Goal: Task Accomplishment & Management: Complete application form

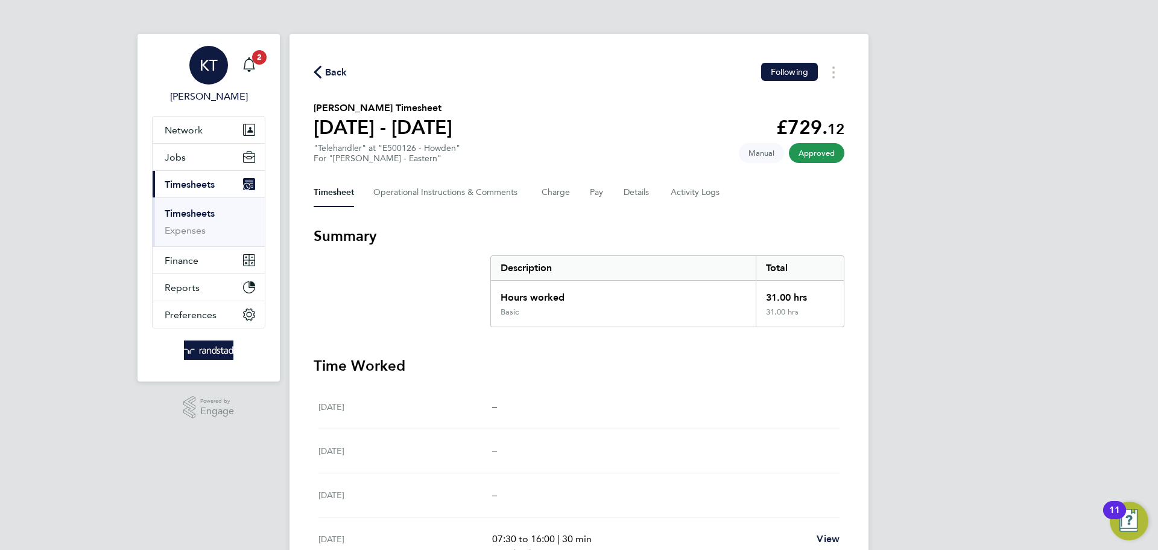
click at [200, 212] on link "Timesheets" at bounding box center [190, 213] width 50 height 11
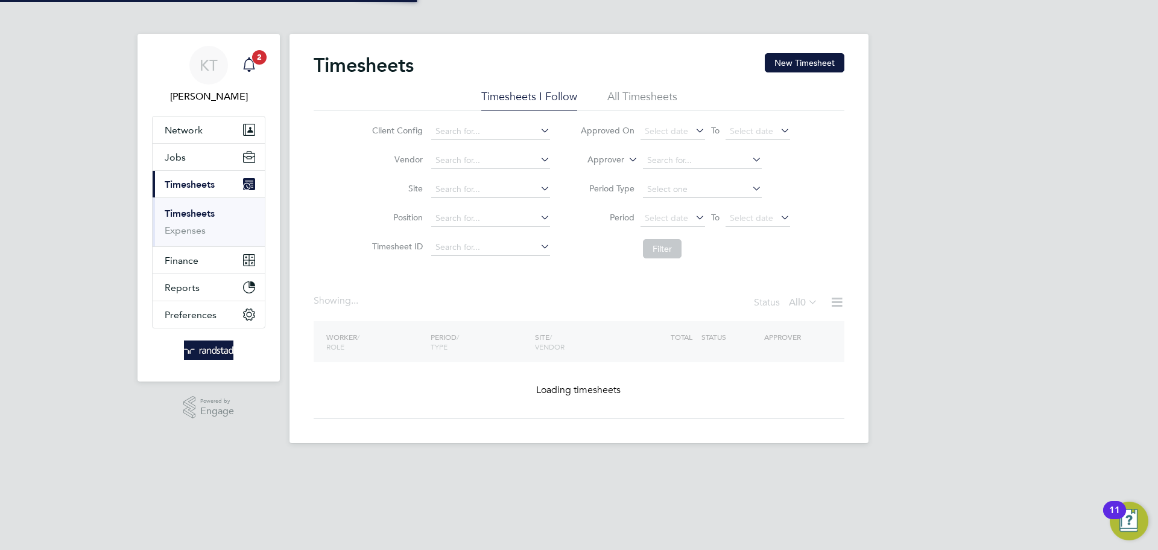
click at [259, 68] on div "Main navigation" at bounding box center [249, 65] width 24 height 24
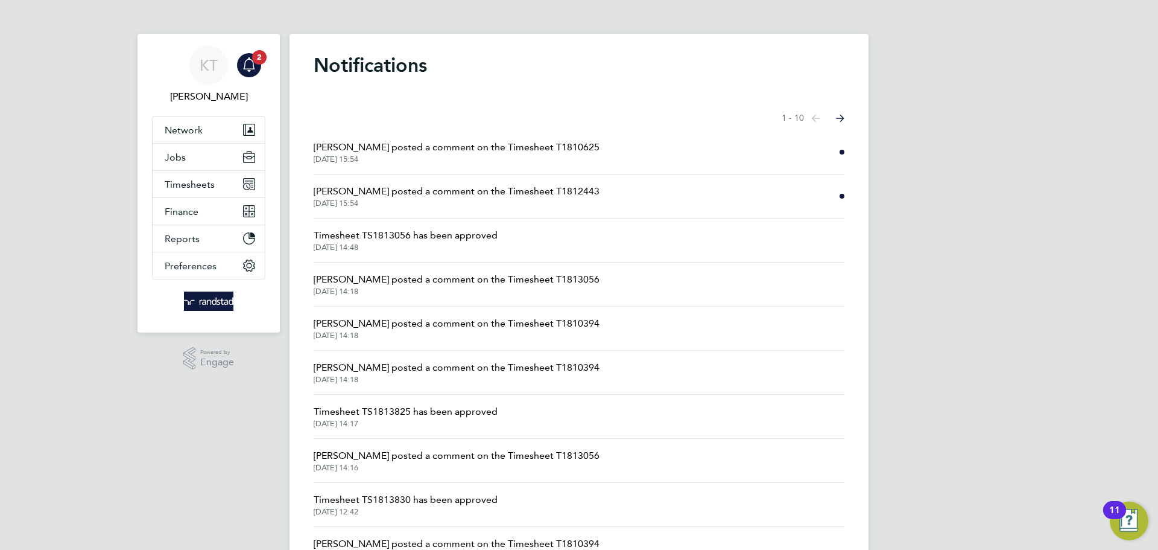
click at [623, 162] on li "[PERSON_NAME] posted a comment on the Timesheet T1810625 [DATE] 15:54" at bounding box center [579, 152] width 531 height 44
click at [535, 156] on span "[DATE] 15:54" at bounding box center [457, 159] width 286 height 10
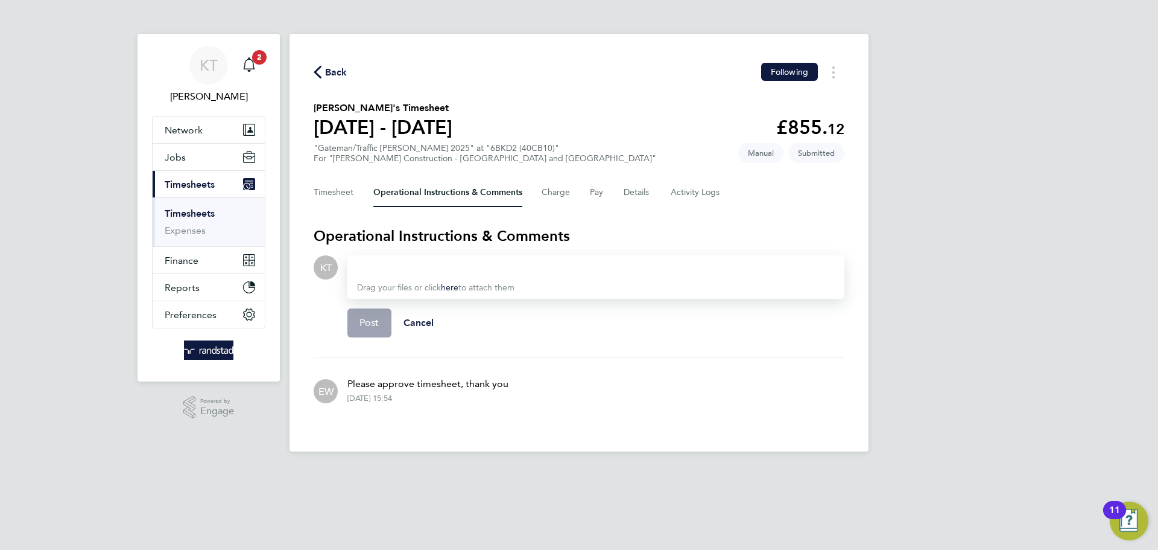
click at [323, 71] on span "Back" at bounding box center [331, 71] width 34 height 11
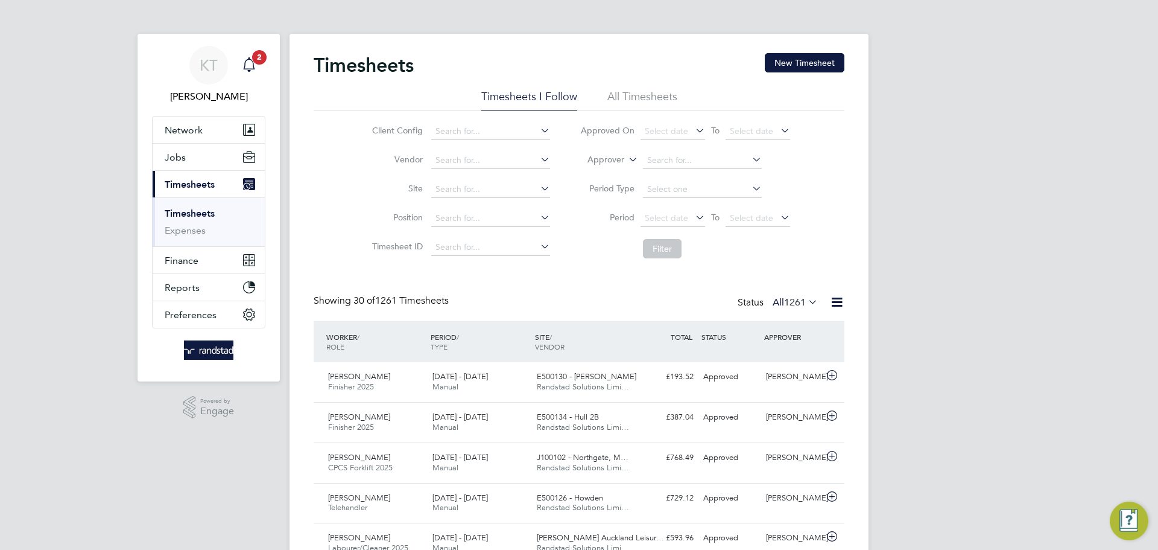
click at [258, 62] on span "2" at bounding box center [259, 57] width 14 height 14
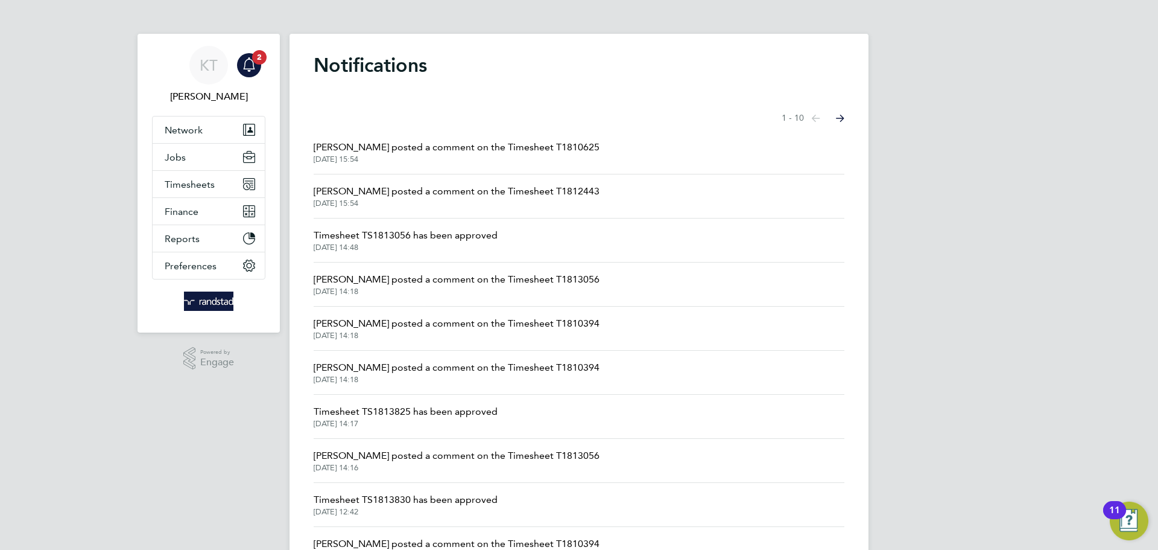
click at [460, 209] on li "[PERSON_NAME] posted a comment on the Timesheet T1812443 [DATE] 15:54" at bounding box center [579, 196] width 531 height 44
click at [446, 195] on span "[PERSON_NAME] posted a comment on the Timesheet T1812443" at bounding box center [457, 191] width 286 height 14
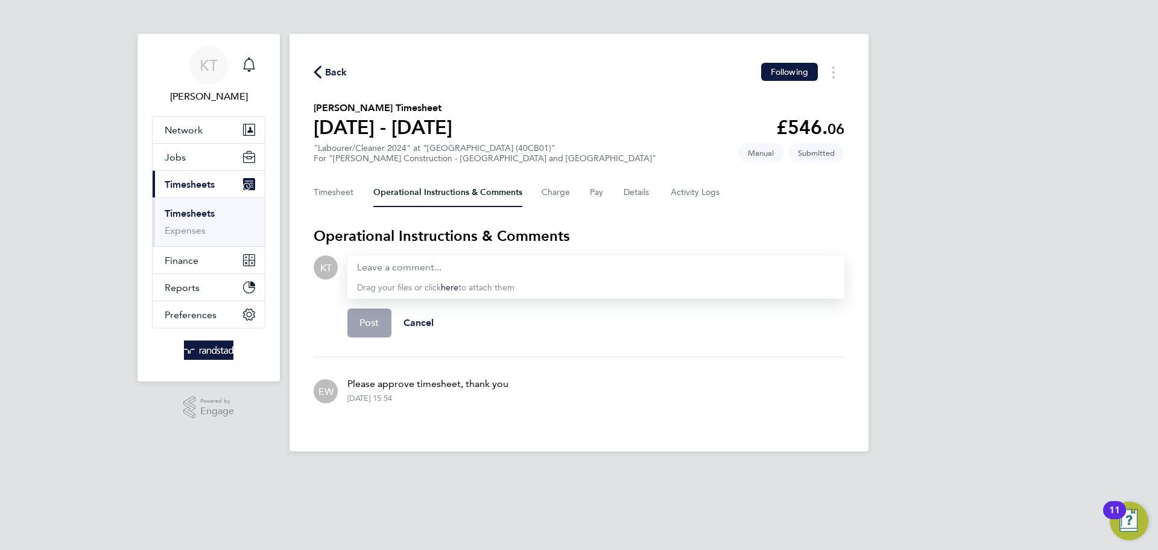
click at [320, 69] on icon "button" at bounding box center [318, 72] width 8 height 13
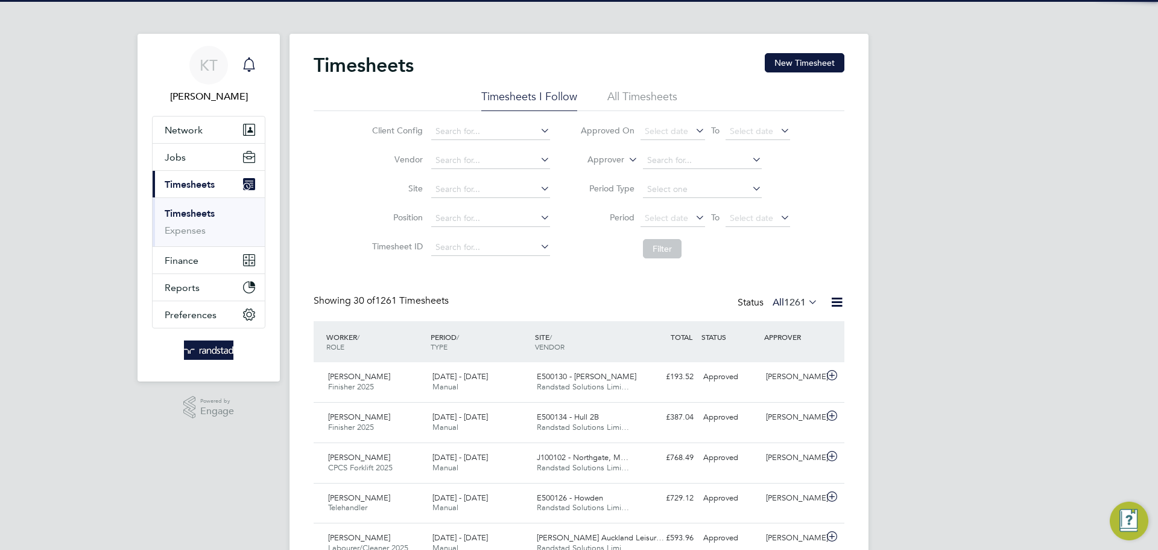
click at [253, 67] on icon "Main navigation" at bounding box center [248, 63] width 11 height 12
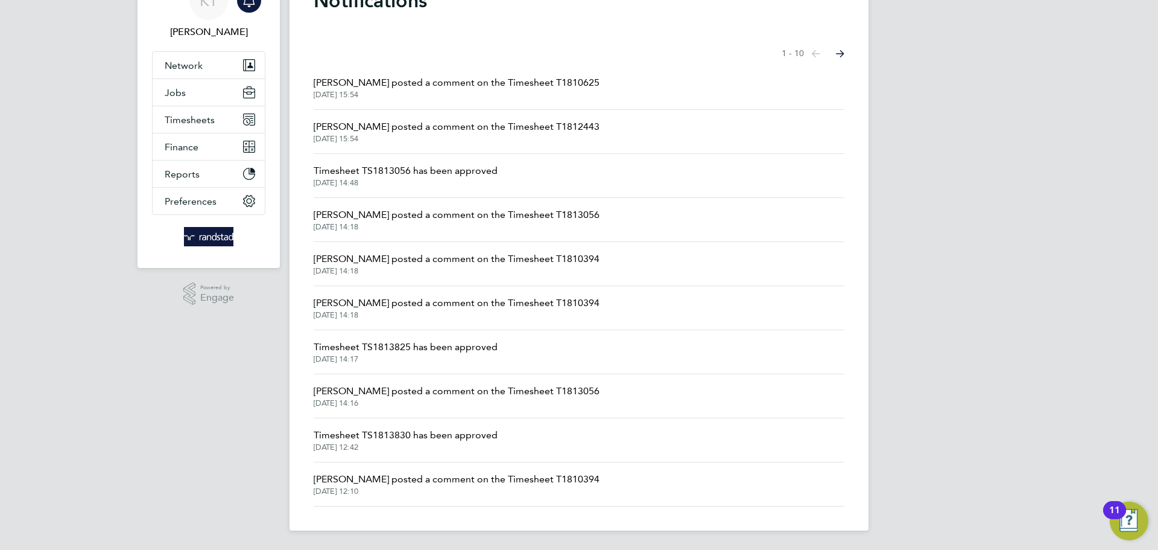
click at [557, 481] on span "[PERSON_NAME] posted a comment on the Timesheet T1810394" at bounding box center [457, 479] width 286 height 14
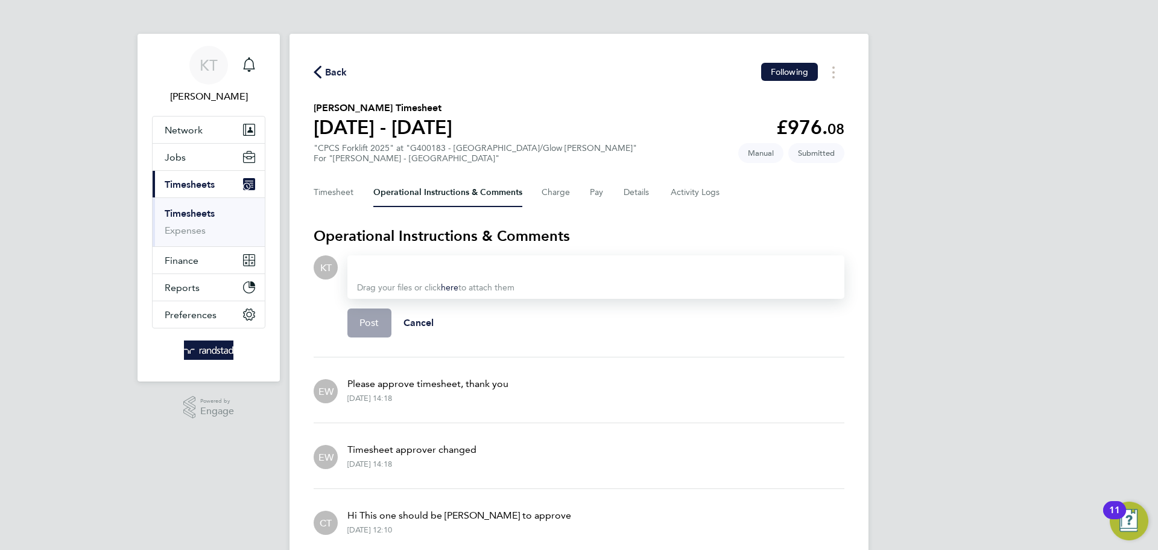
click at [655, 197] on div "Timesheet Operational Instructions & Comments Charge Pay Details Activity Logs" at bounding box center [579, 192] width 531 height 29
click at [642, 192] on button "Details" at bounding box center [638, 192] width 28 height 29
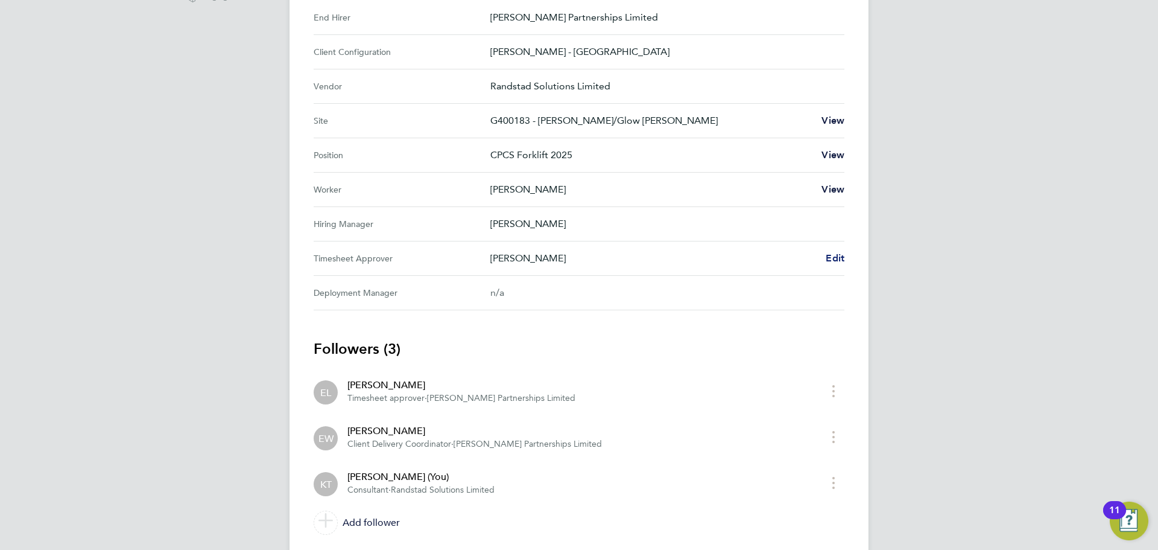
click at [840, 258] on span "Edit" at bounding box center [835, 257] width 19 height 11
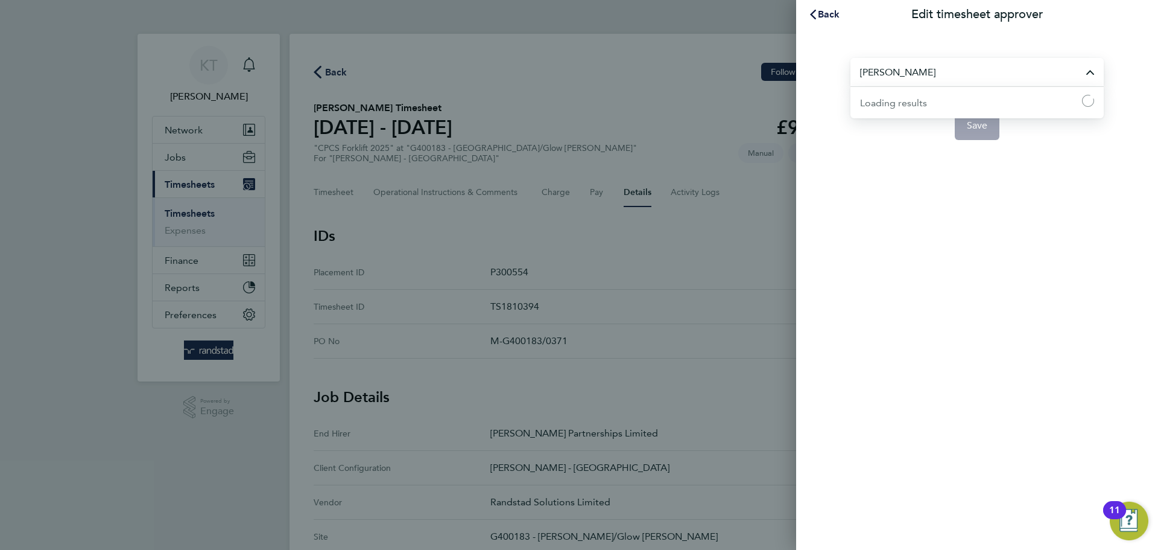
click at [883, 80] on input "[PERSON_NAME]" at bounding box center [977, 72] width 253 height 28
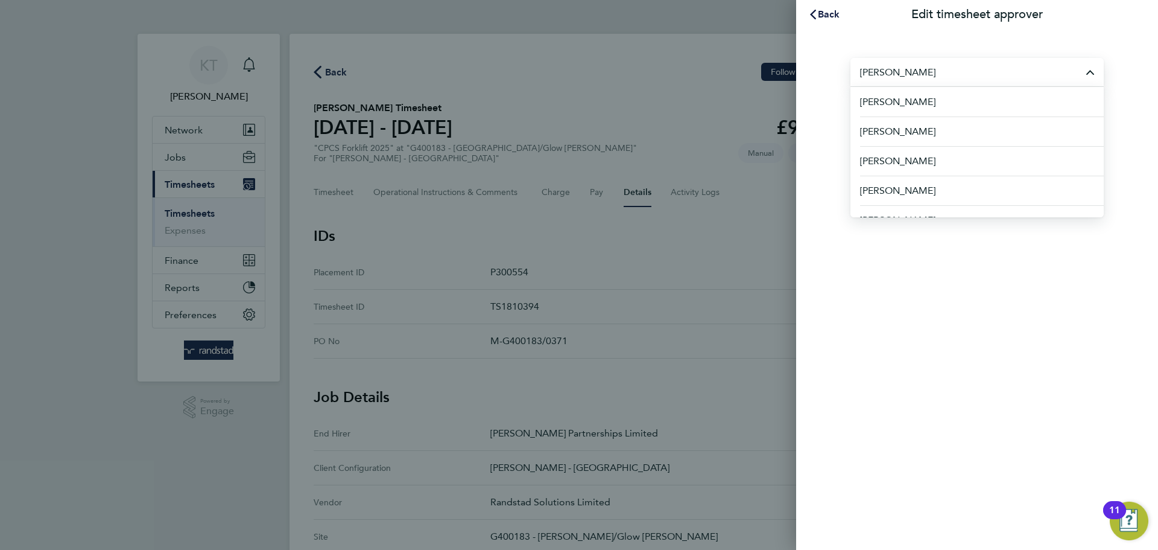
type input "[PERSON_NAME]"
click at [703, 144] on div "Back Edit timesheet approver [PERSON_NAME] [PERSON_NAME] [PERSON_NAME] [PERSON_…" at bounding box center [579, 275] width 1158 height 550
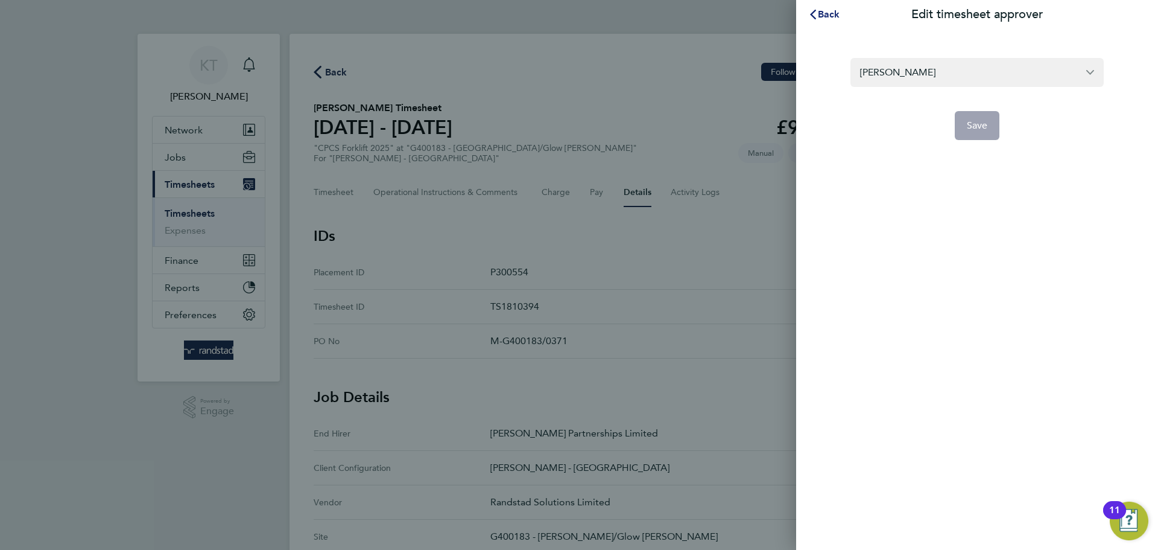
click at [818, 13] on span "Back" at bounding box center [829, 13] width 22 height 11
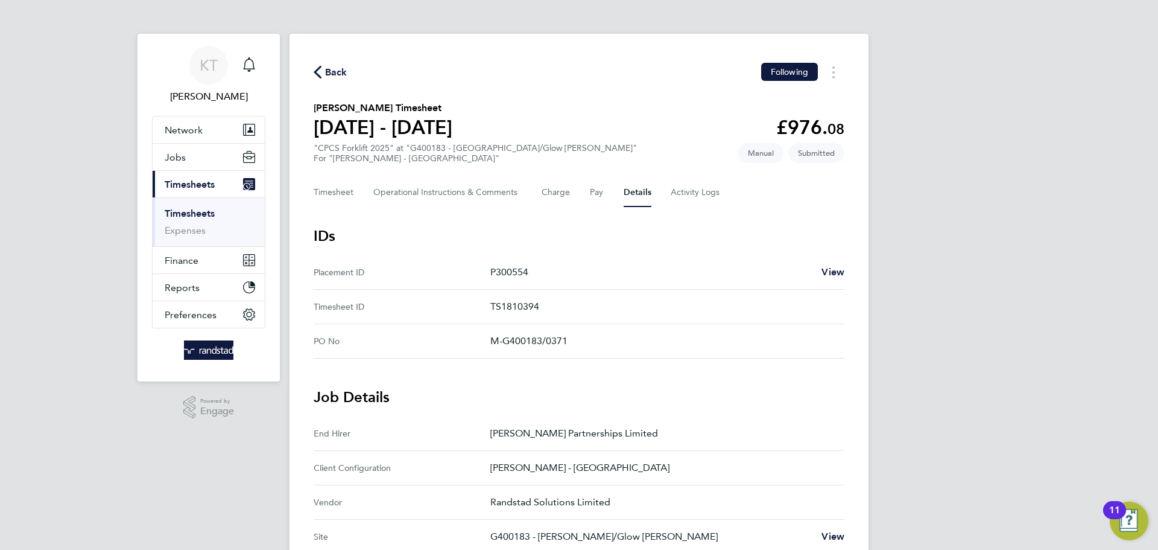
click at [183, 219] on li "Timesheets" at bounding box center [210, 216] width 90 height 17
click at [186, 214] on link "Timesheets" at bounding box center [190, 213] width 50 height 11
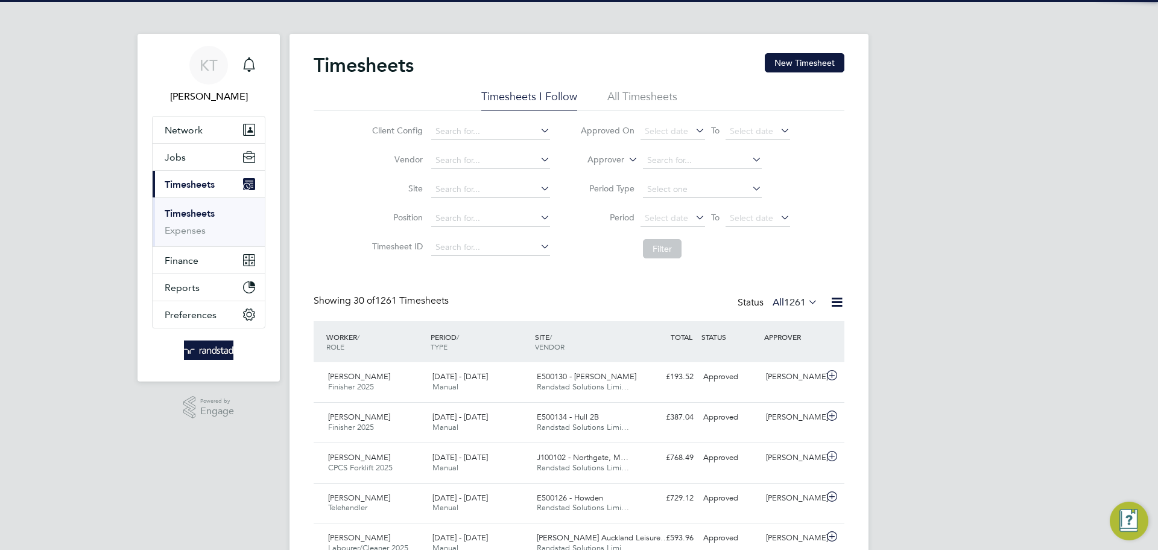
click at [809, 59] on button "New Timesheet" at bounding box center [805, 62] width 80 height 19
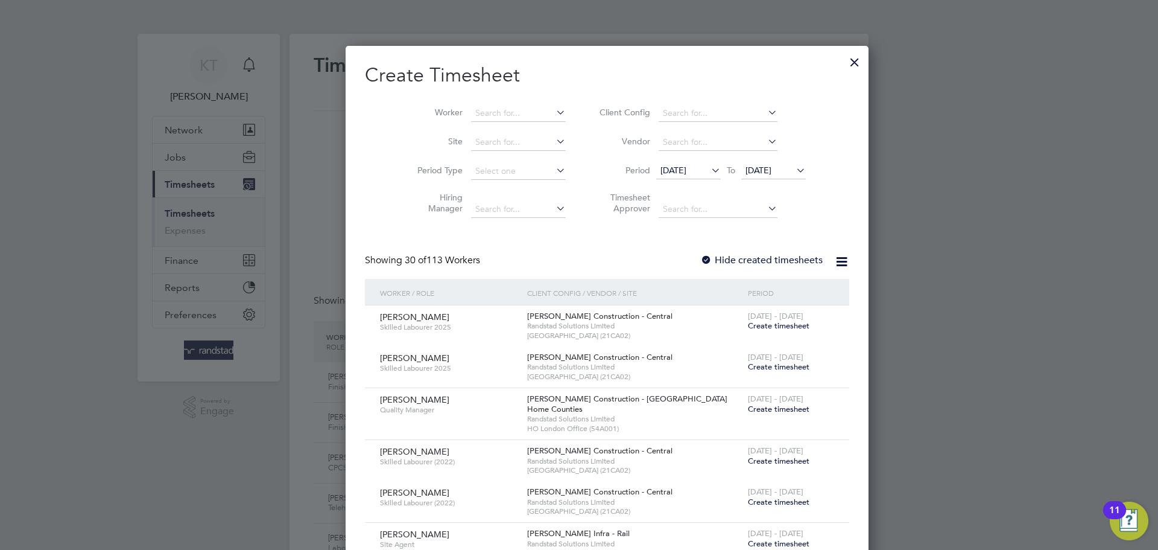
click at [844, 60] on div at bounding box center [855, 59] width 22 height 22
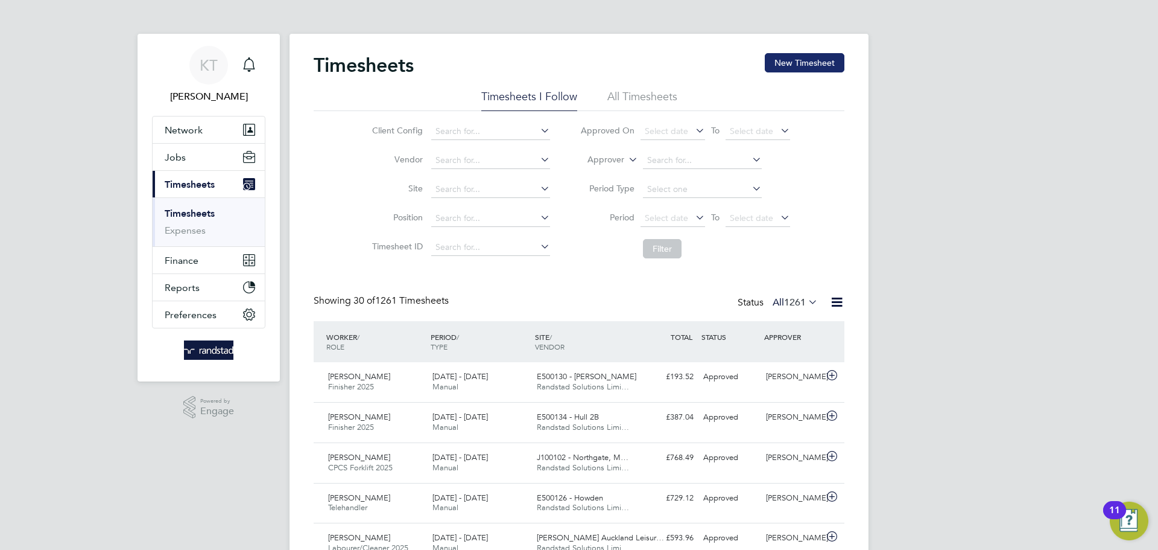
click at [788, 67] on button "New Timesheet" at bounding box center [805, 62] width 80 height 19
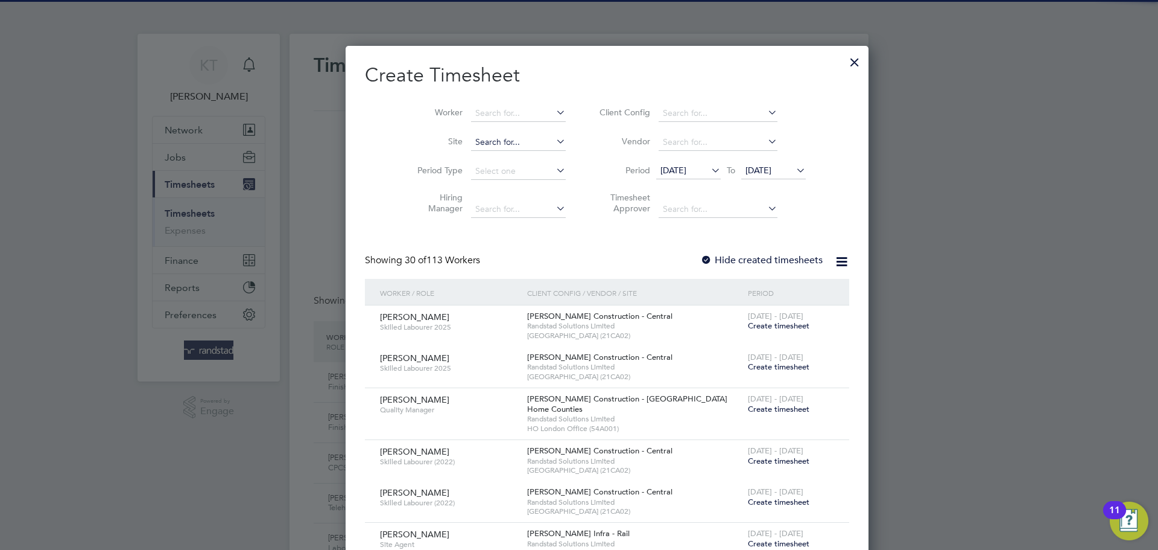
click at [471, 139] on input at bounding box center [518, 142] width 95 height 17
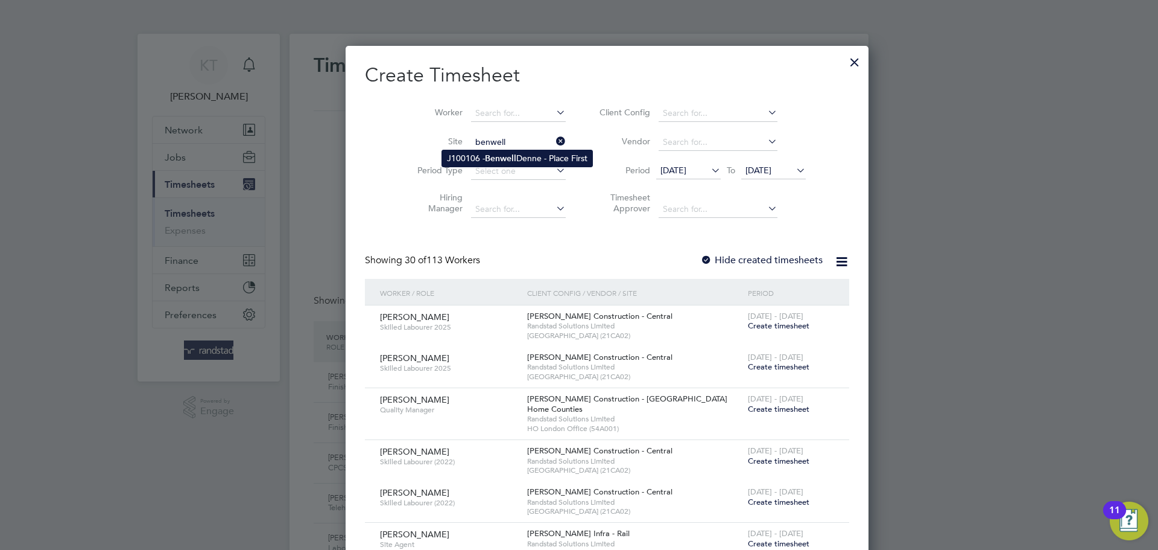
click at [493, 157] on b "Benwell" at bounding box center [500, 158] width 31 height 10
type input "J100106 - Benwell Denne - Place First"
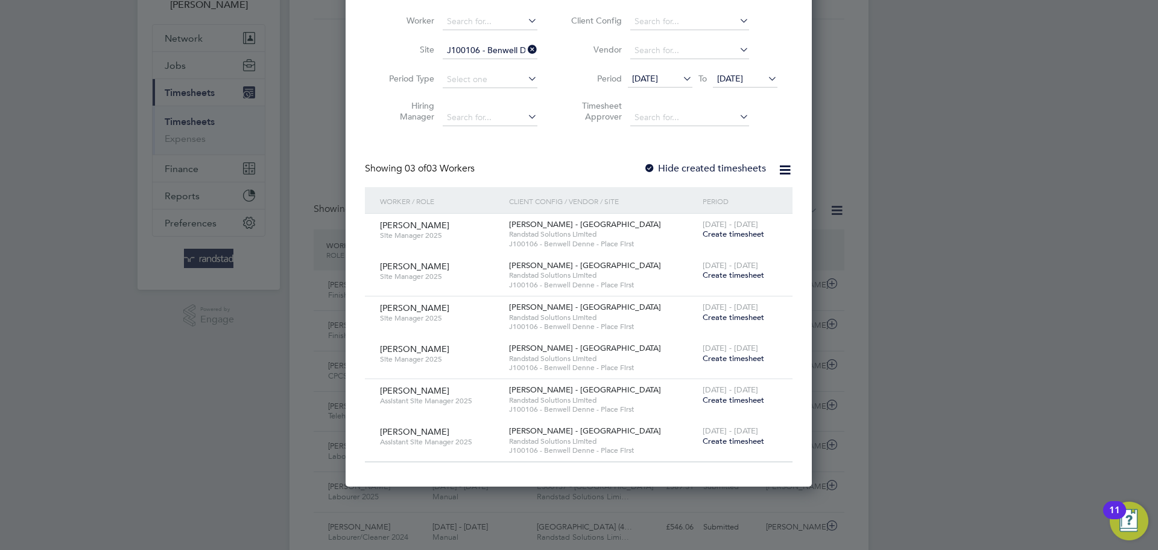
click at [697, 165] on label "Hide created timesheets" at bounding box center [705, 168] width 122 height 12
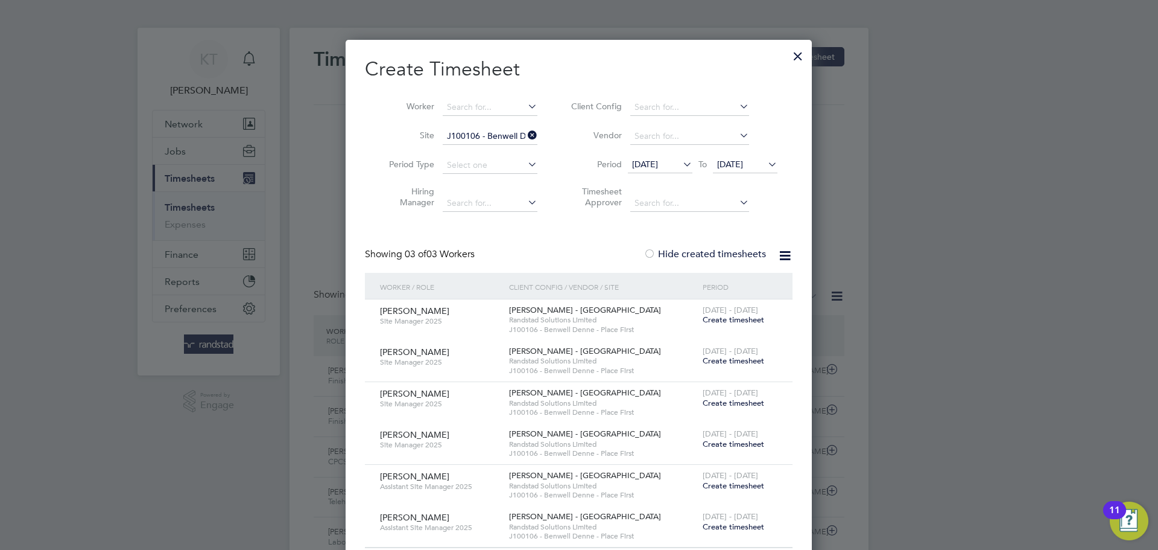
click at [525, 134] on icon at bounding box center [525, 135] width 0 height 17
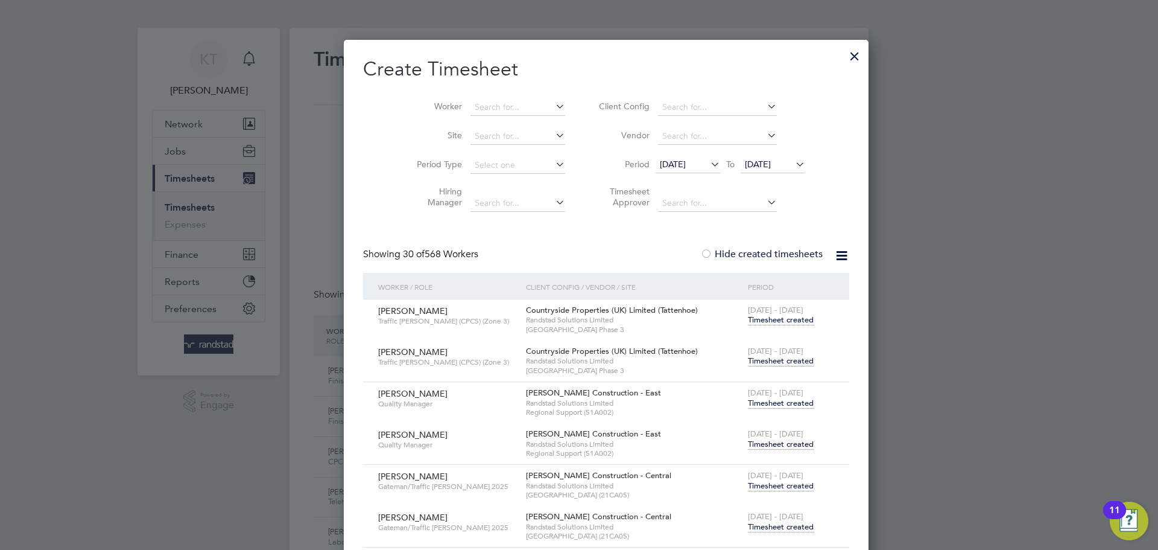
click at [844, 56] on div at bounding box center [855, 53] width 22 height 22
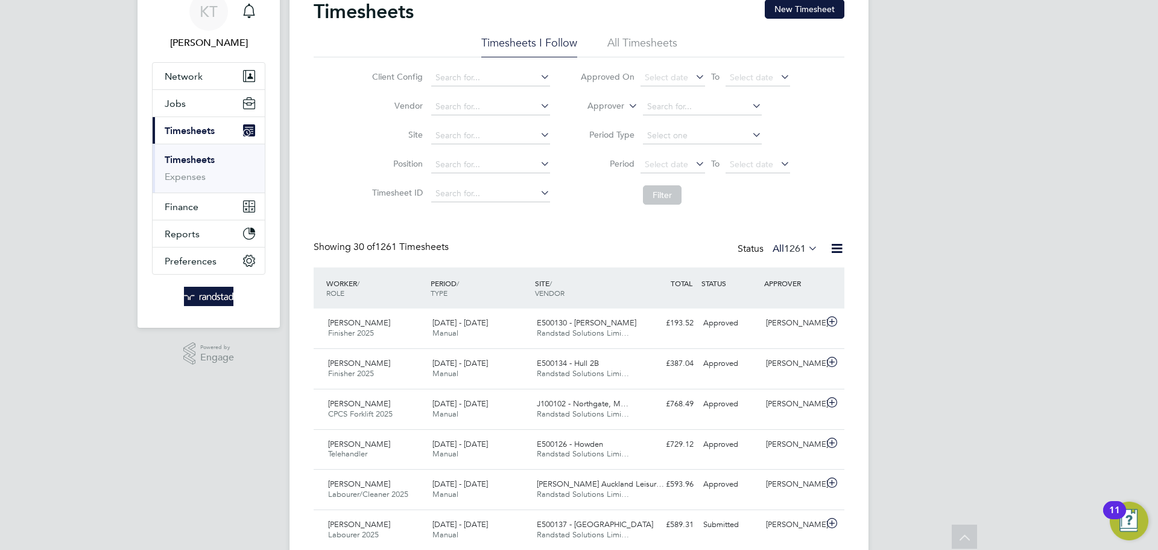
scroll to position [0, 0]
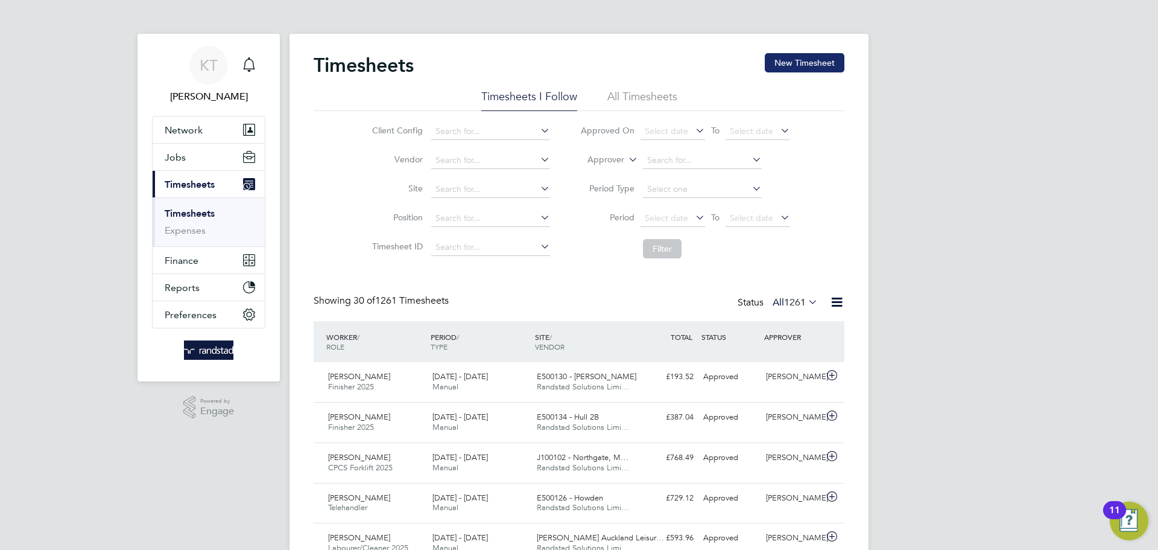
click at [801, 58] on button "New Timesheet" at bounding box center [805, 62] width 80 height 19
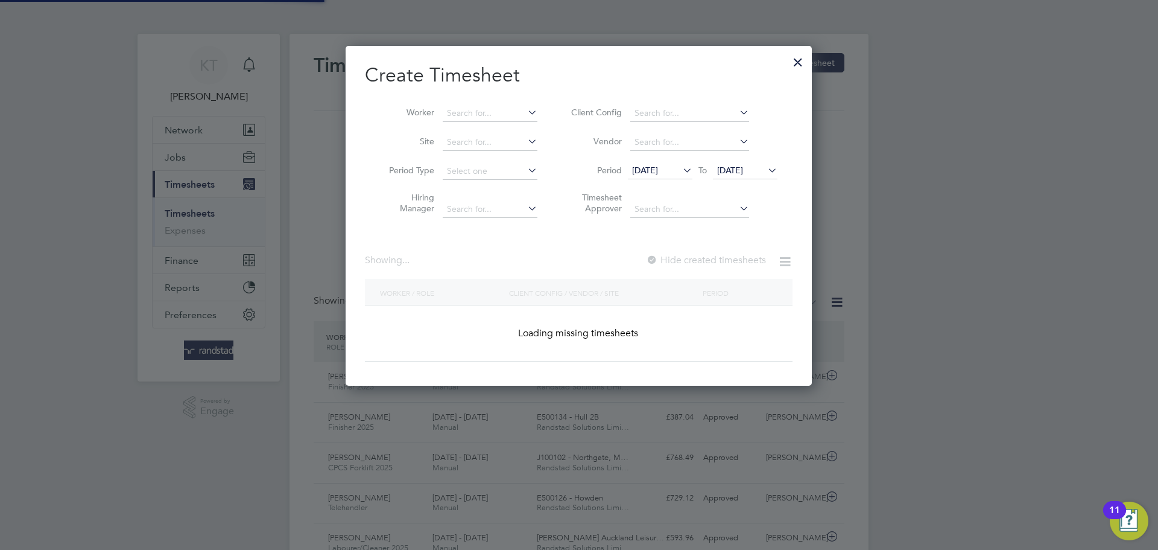
scroll to position [340, 467]
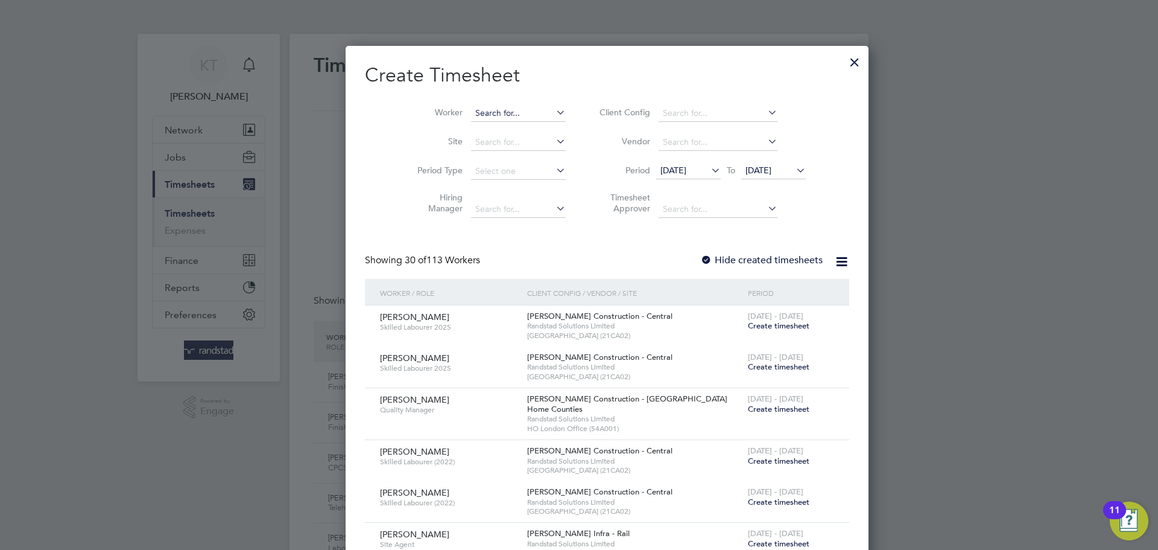
click at [488, 105] on input at bounding box center [518, 113] width 95 height 17
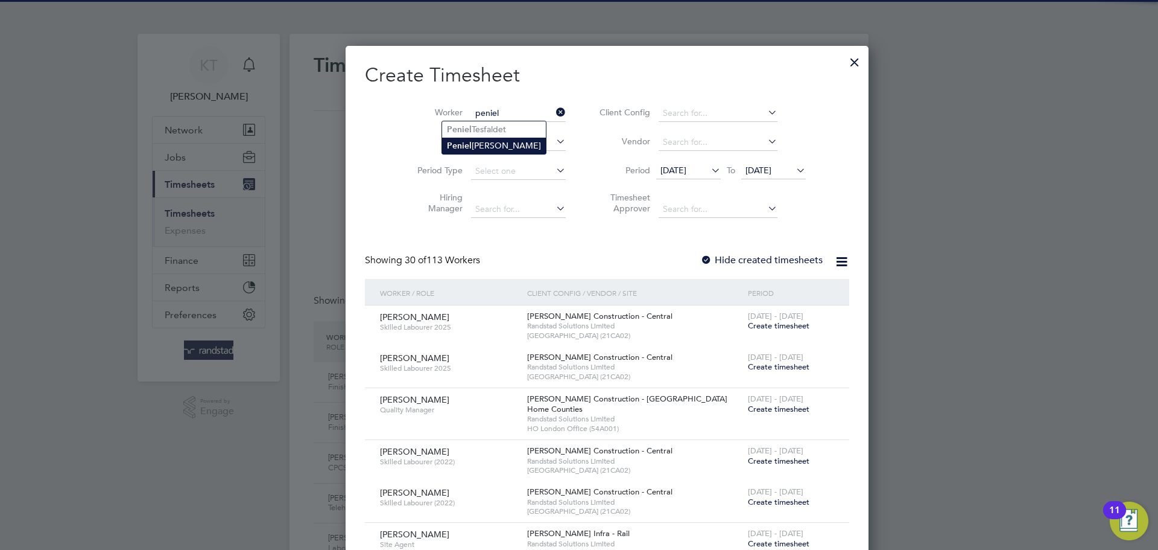
click at [475, 139] on li "[PERSON_NAME]" at bounding box center [494, 146] width 104 height 16
type input "[PERSON_NAME]"
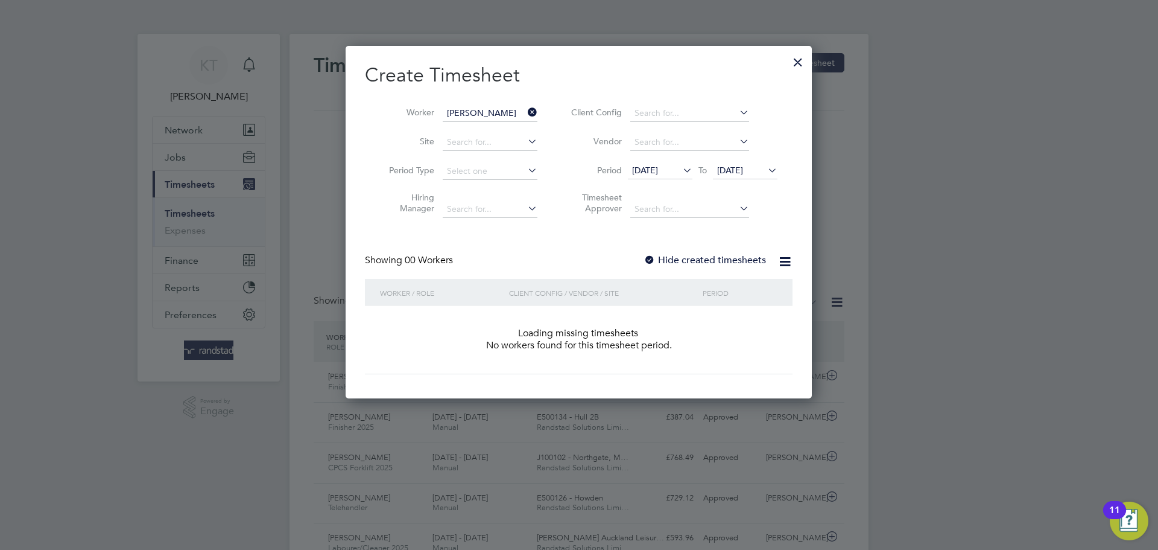
scroll to position [340, 467]
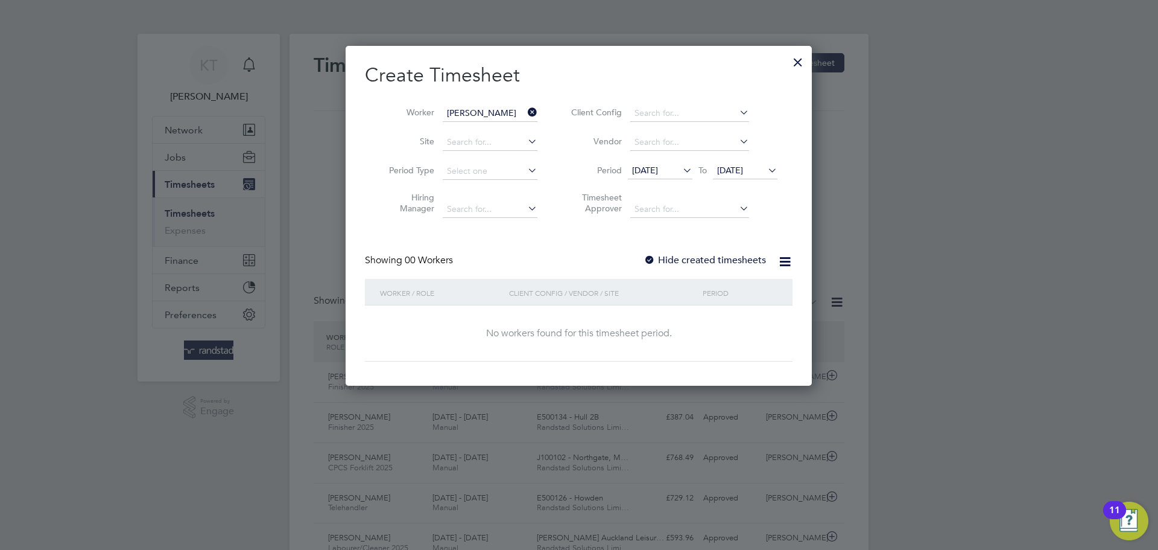
click at [656, 171] on span "[DATE]" at bounding box center [645, 170] width 26 height 11
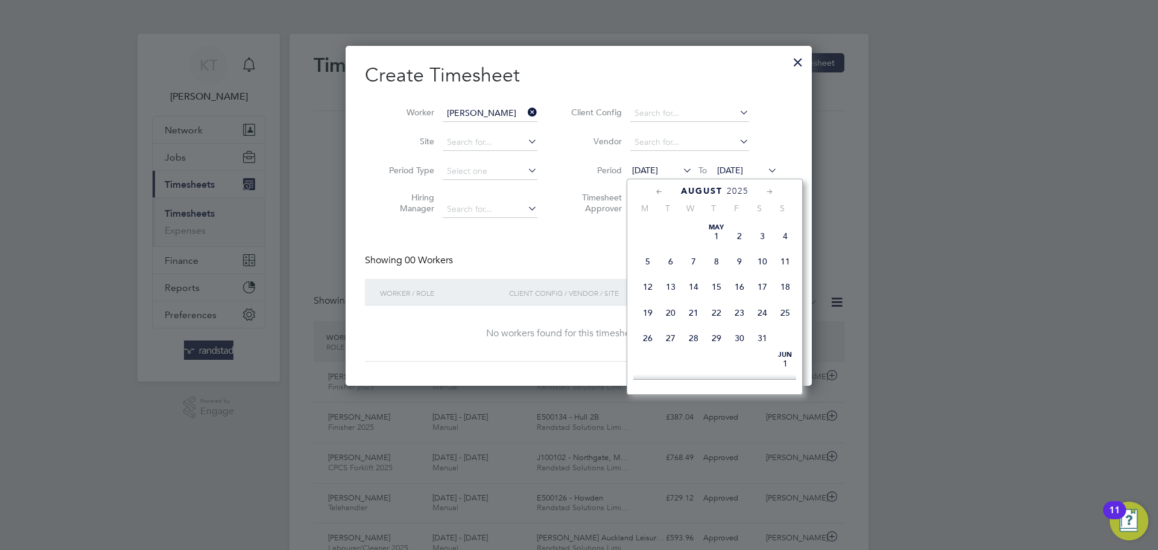
scroll to position [455, 0]
click at [652, 250] on span "11" at bounding box center [647, 238] width 23 height 23
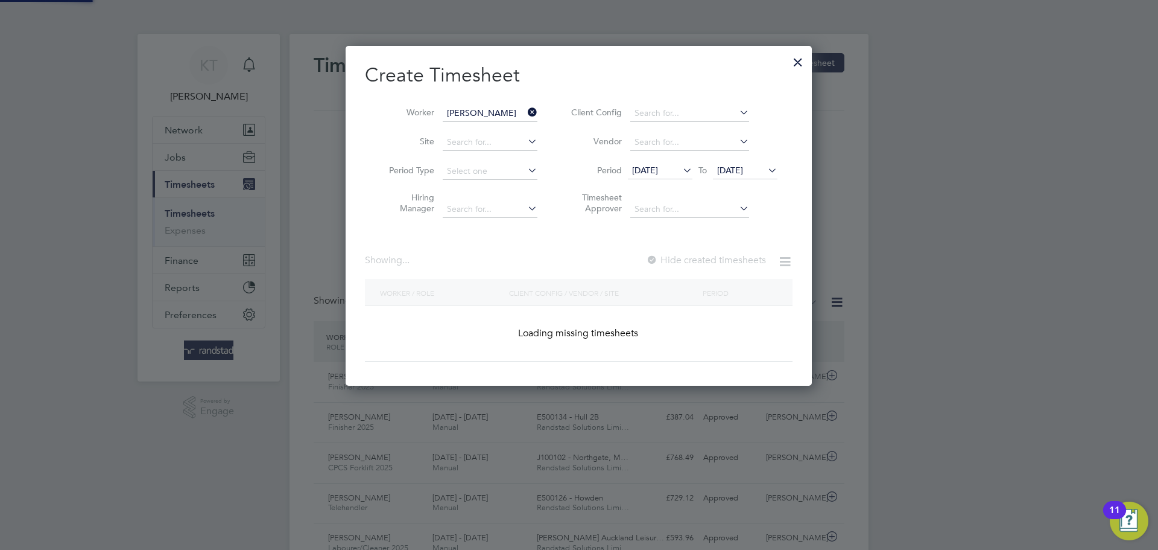
scroll to position [340, 467]
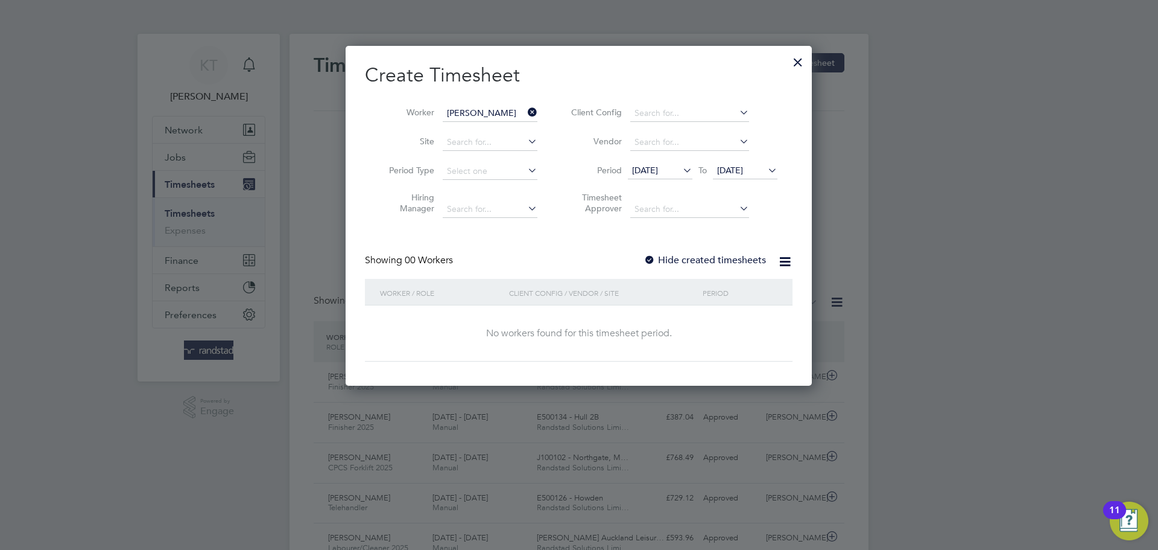
click at [651, 258] on div at bounding box center [650, 261] width 12 height 12
click at [802, 62] on div at bounding box center [798, 59] width 22 height 22
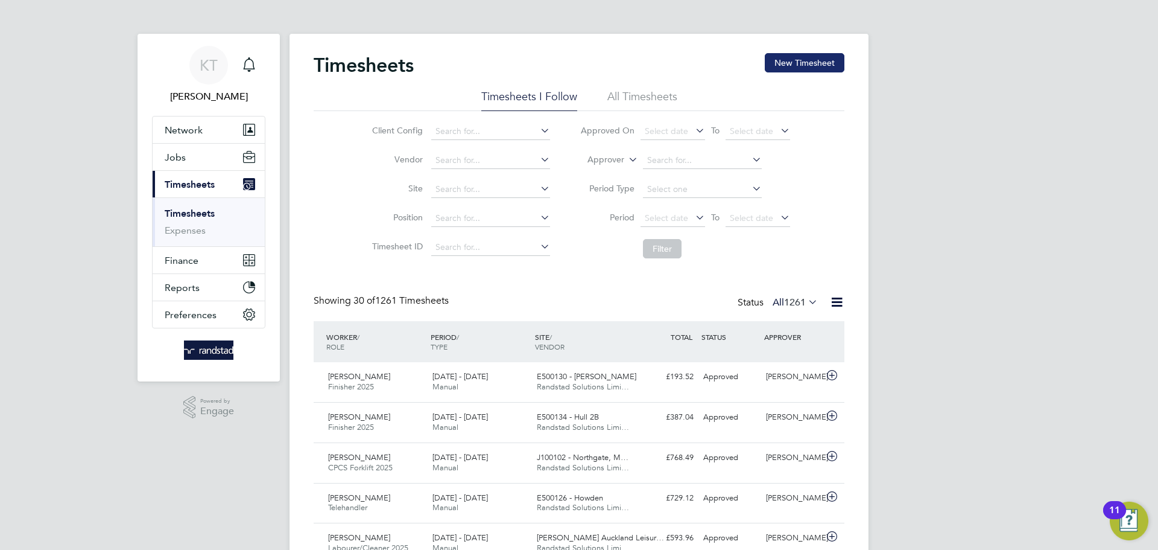
click at [788, 61] on button "New Timesheet" at bounding box center [805, 62] width 80 height 19
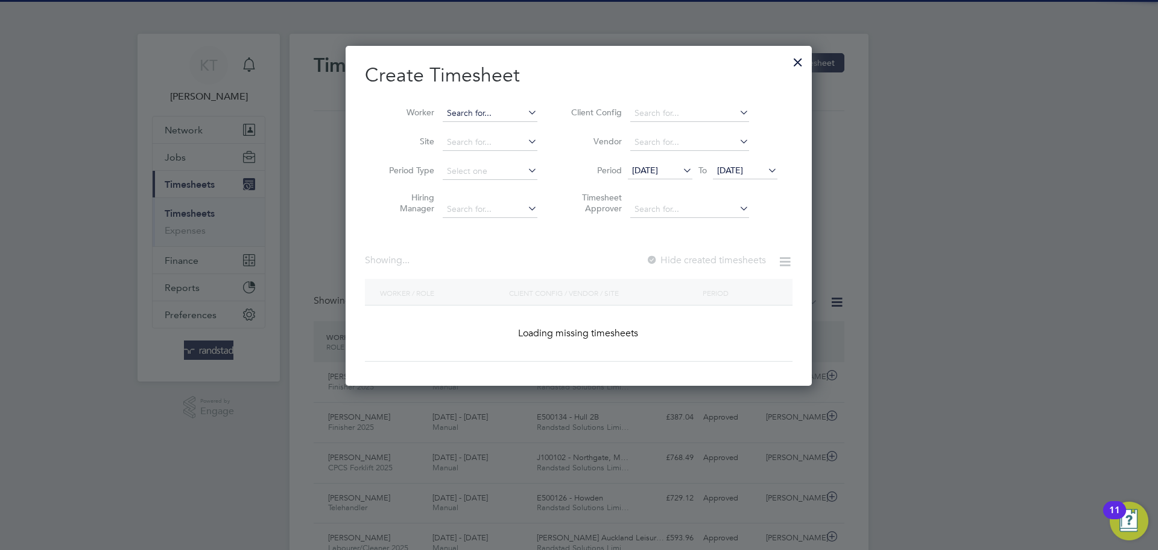
click at [471, 109] on input at bounding box center [490, 113] width 95 height 17
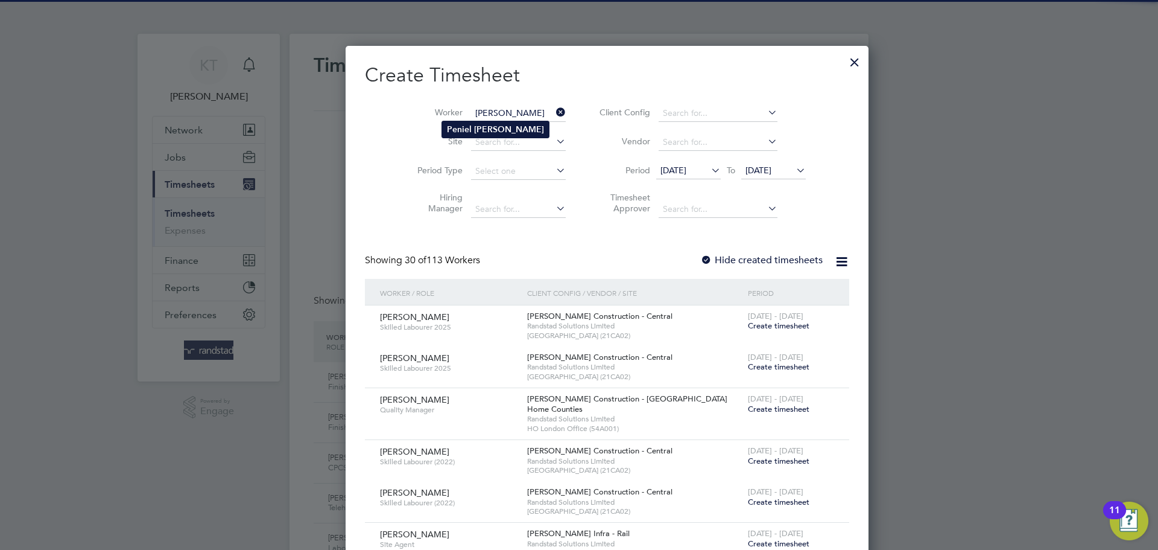
click at [474, 133] on b "[PERSON_NAME]" at bounding box center [509, 129] width 70 height 10
type input "[PERSON_NAME]"
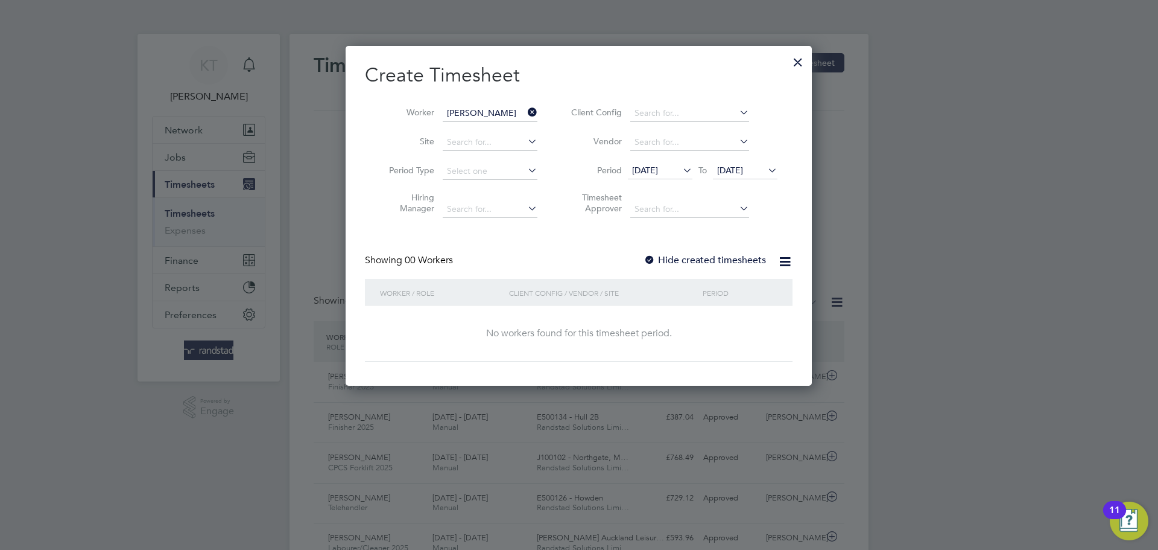
click at [705, 254] on label "Hide created timesheets" at bounding box center [705, 260] width 122 height 12
click at [680, 167] on icon at bounding box center [680, 170] width 0 height 17
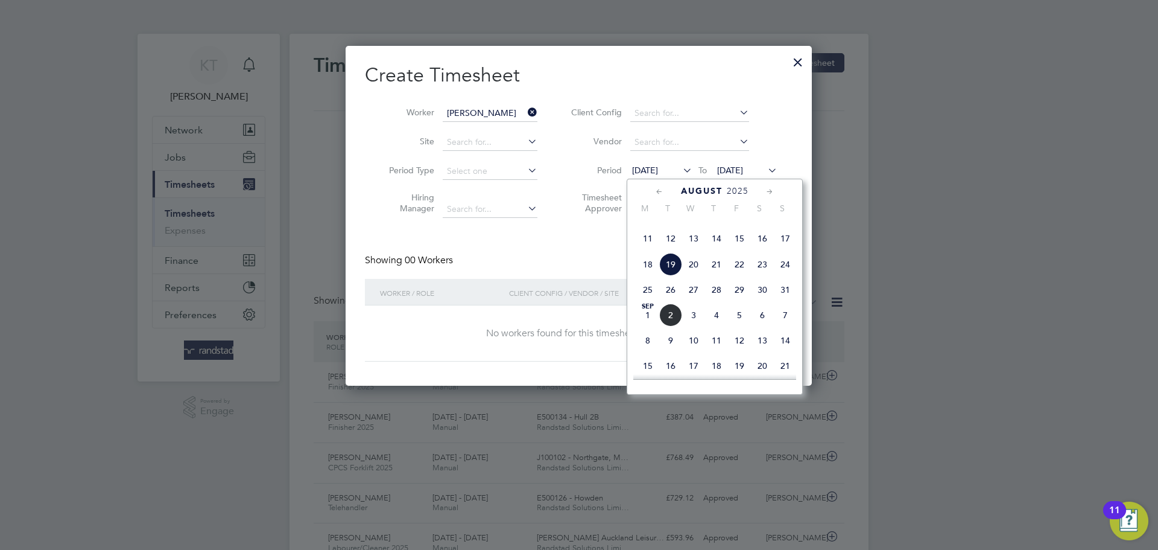
click at [665, 274] on div "[DATE] 2 3 4 5 6 7 8 9 10 11 12 13 14 15 16 17 18 19 20 21 22 23 24 25 26 27 28…" at bounding box center [722, 239] width 178 height 127
click at [654, 276] on span "18" at bounding box center [647, 264] width 23 height 23
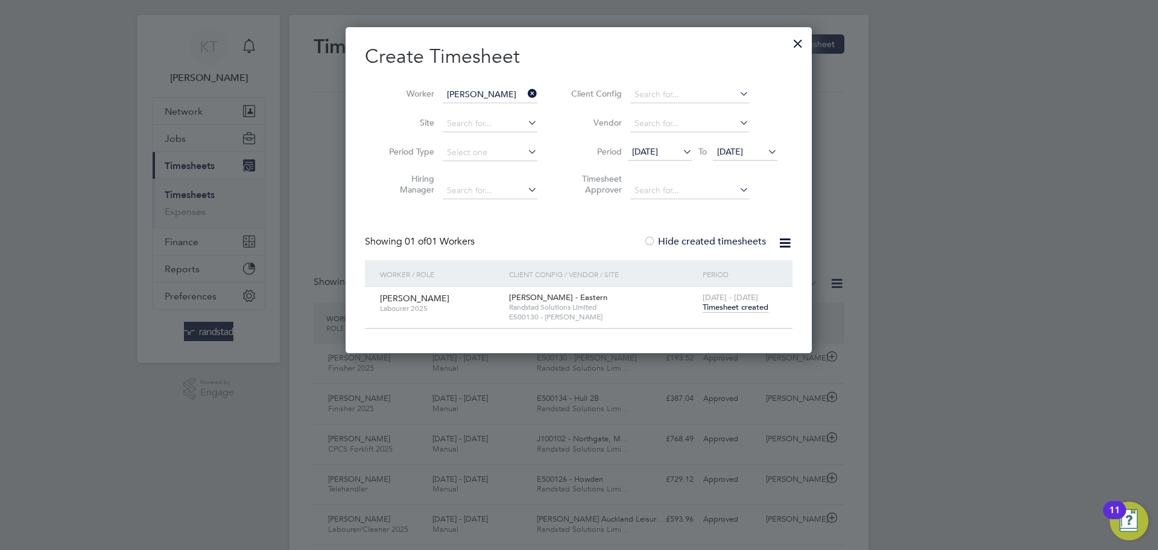
click at [736, 302] on span "Timesheet created" at bounding box center [736, 307] width 66 height 11
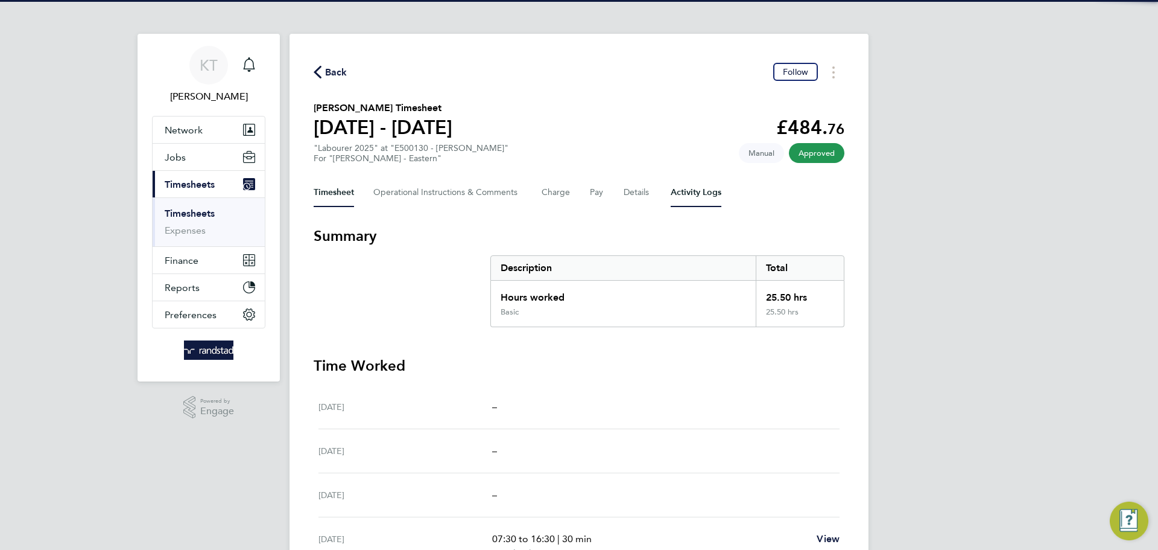
click at [683, 200] on Logs-tab "Activity Logs" at bounding box center [696, 192] width 51 height 29
